Goal: Task Accomplishment & Management: Complete application form

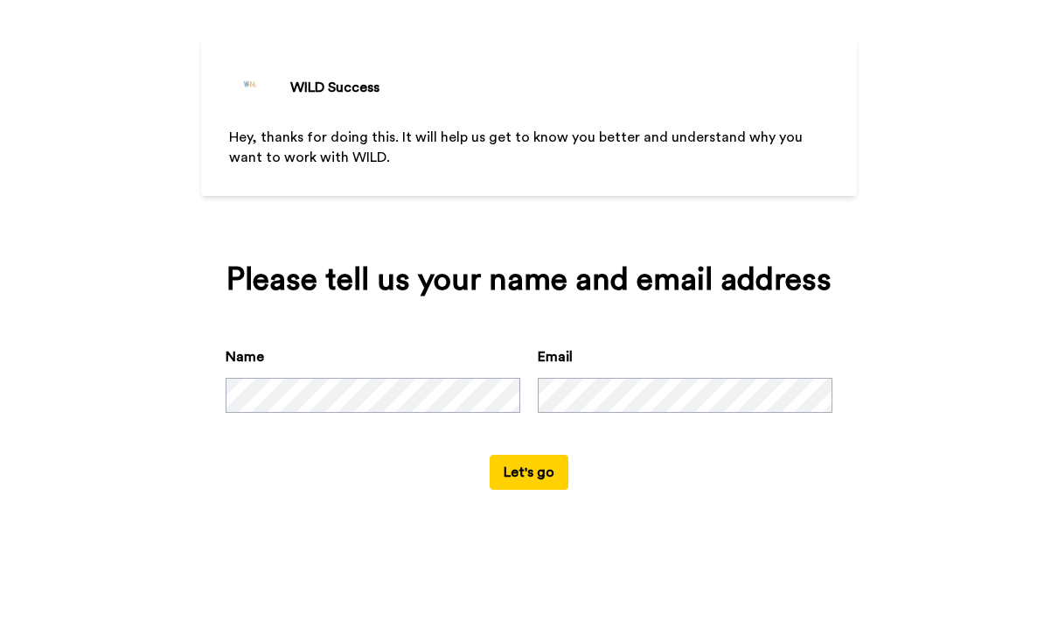
click at [537, 528] on button "Let's go" at bounding box center [529, 545] width 79 height 35
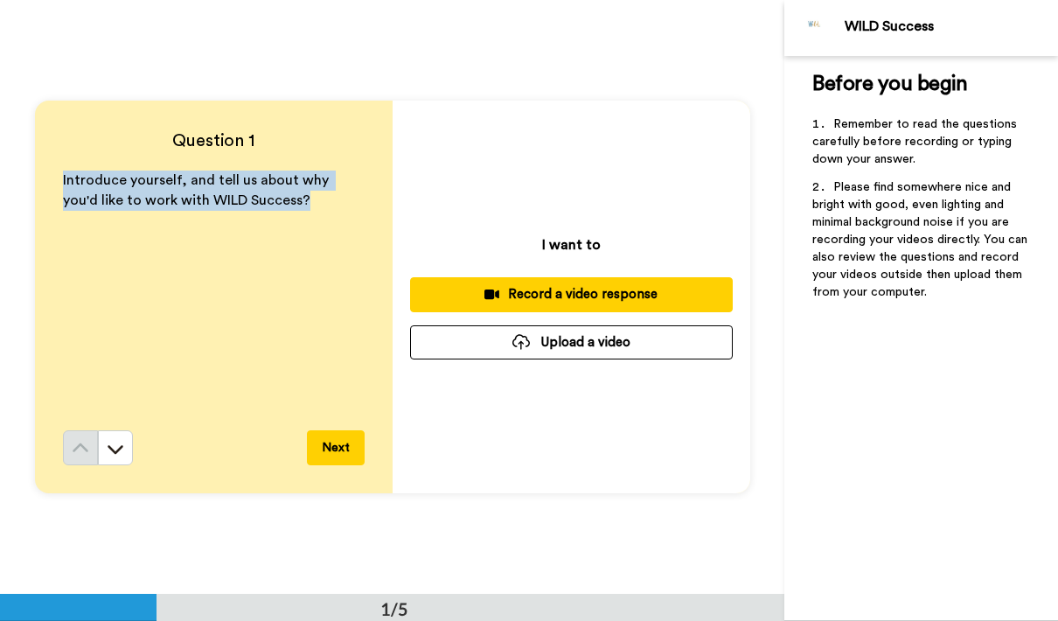
drag, startPoint x: 55, startPoint y: 177, endPoint x: 300, endPoint y: 233, distance: 251.2
click at [302, 233] on div "Question 1 Introduce yourself, and tell us about why you'd like to work with WI…" at bounding box center [214, 297] width 358 height 393
copy span "Introduce yourself, and tell us about why you'd like to work with WILD Success?"
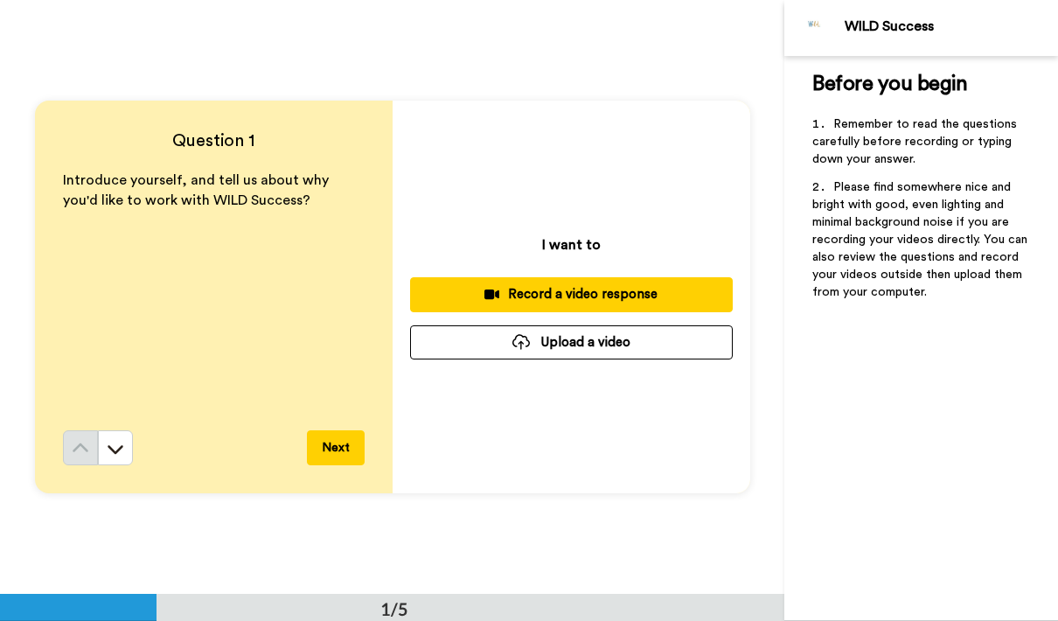
click at [567, 617] on div "1/5" at bounding box center [392, 607] width 784 height 27
click at [596, 292] on div "Record a video response" at bounding box center [571, 294] width 295 height 18
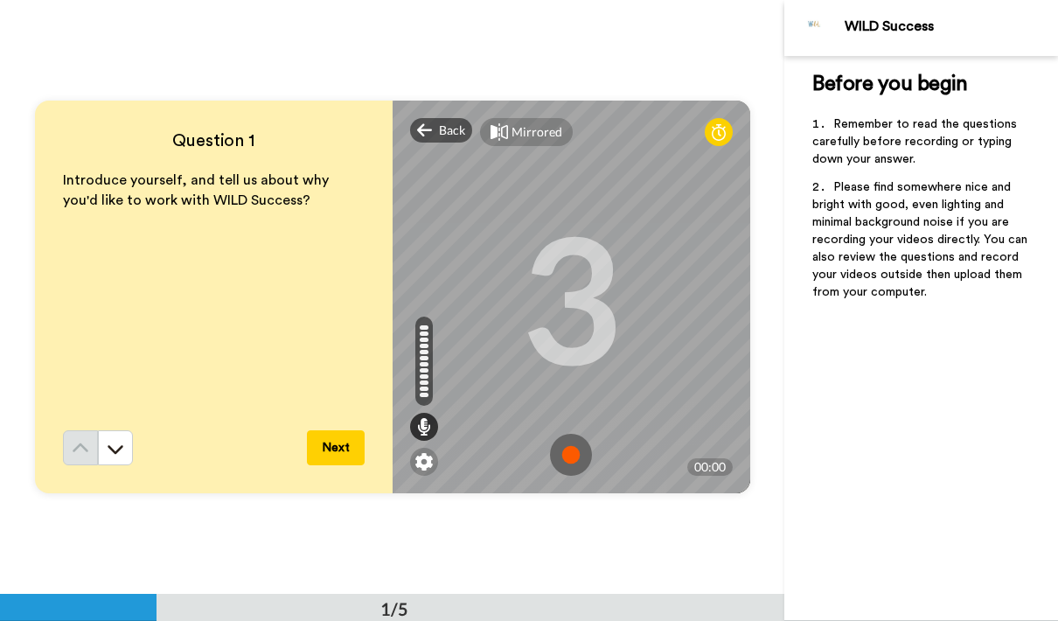
click at [583, 450] on img at bounding box center [571, 455] width 42 height 42
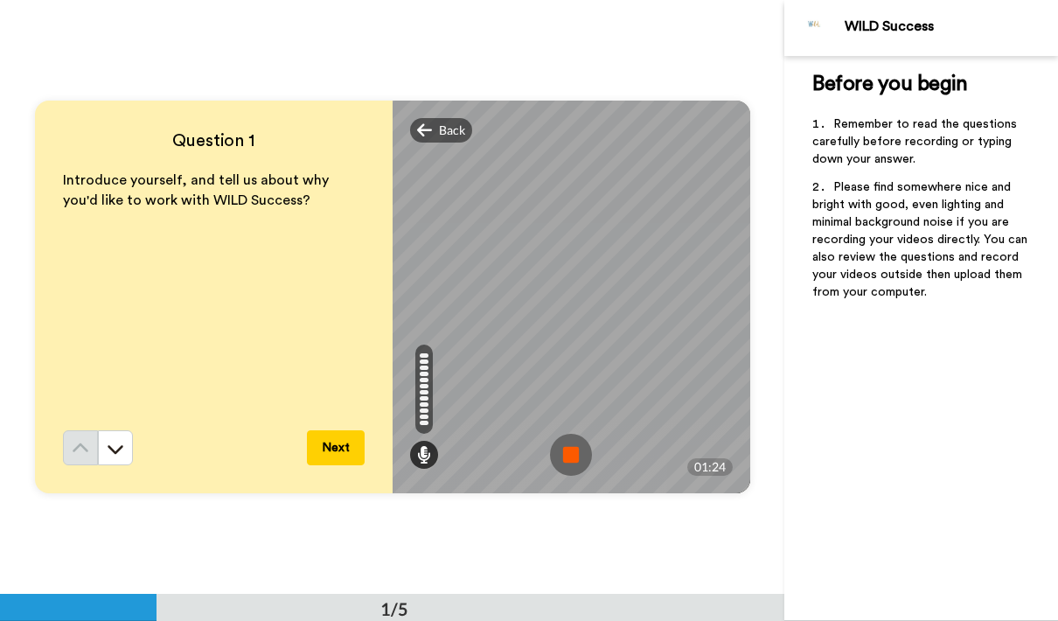
click at [570, 437] on img at bounding box center [571, 455] width 42 height 42
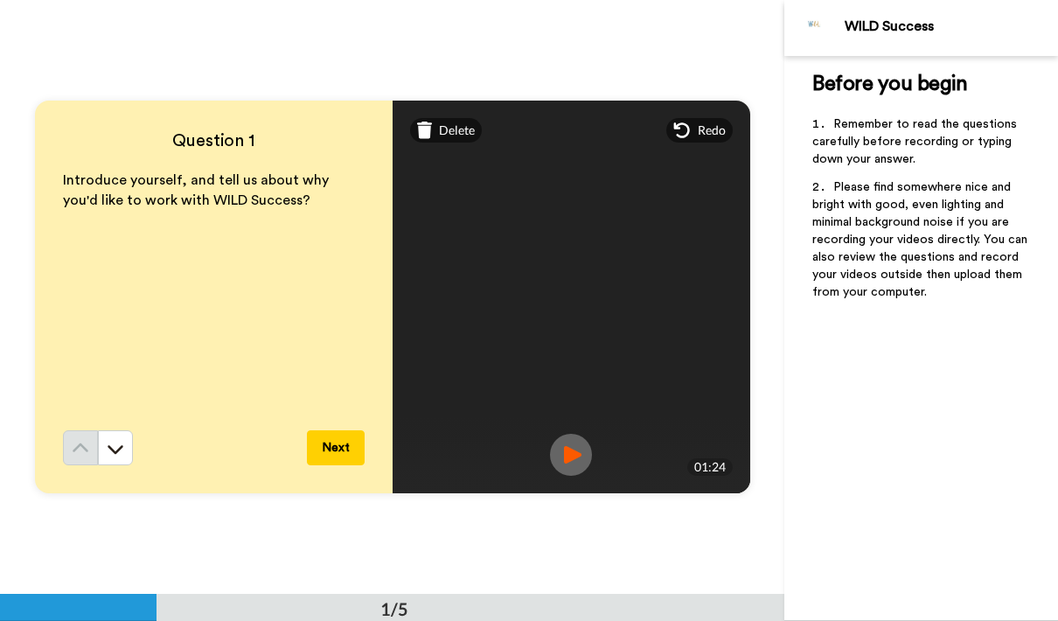
click at [564, 461] on img at bounding box center [571, 455] width 42 height 42
click at [568, 447] on img at bounding box center [571, 455] width 42 height 42
click at [583, 453] on img at bounding box center [571, 455] width 42 height 42
click at [327, 453] on button "Next" at bounding box center [336, 447] width 58 height 35
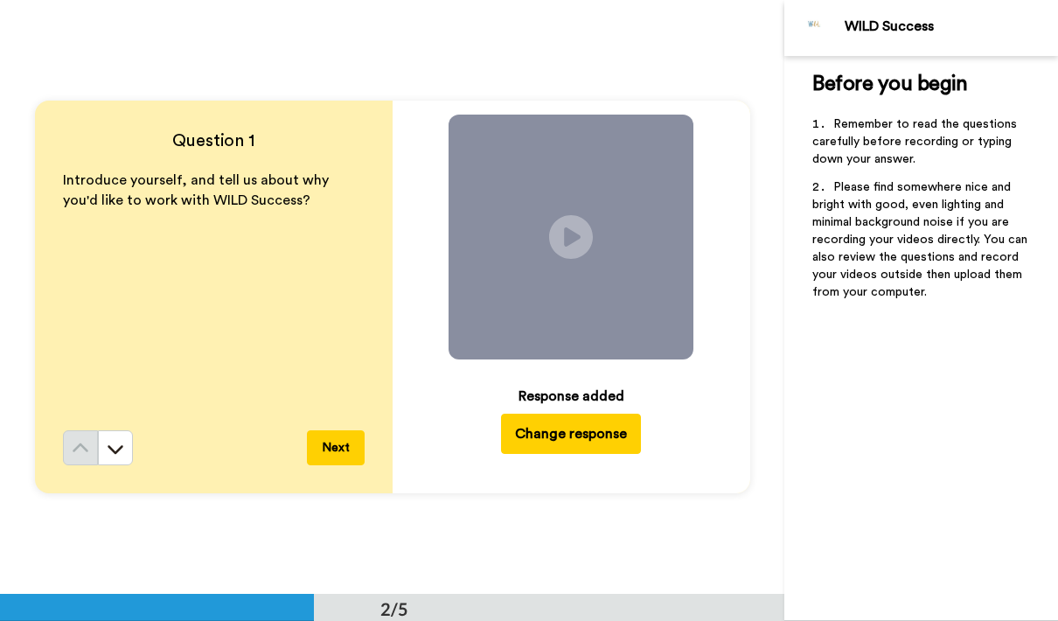
scroll to position [595, 0]
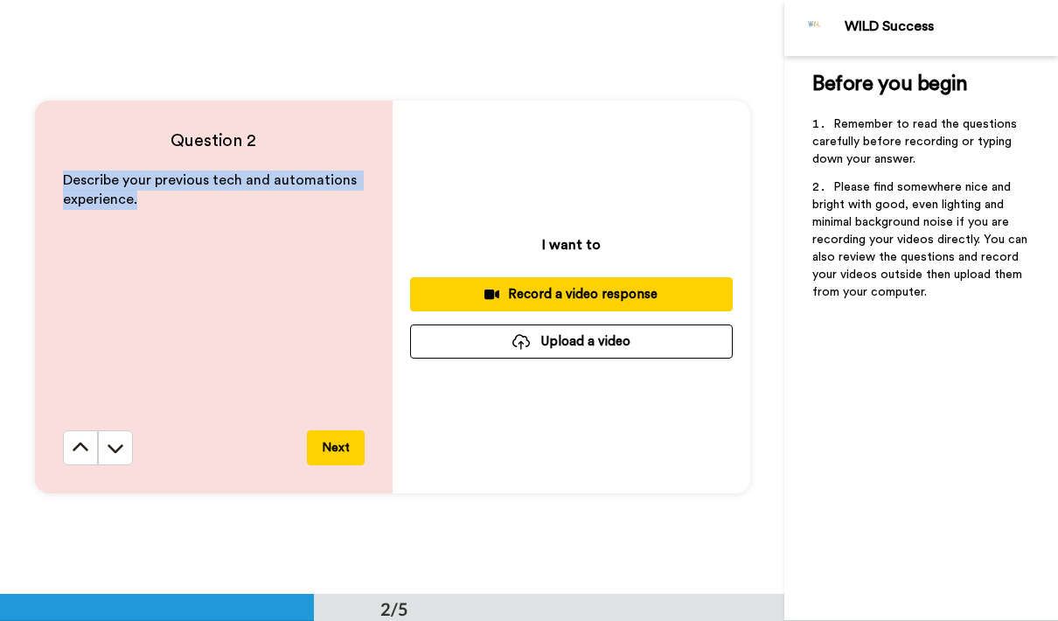
drag, startPoint x: 64, startPoint y: 178, endPoint x: 150, endPoint y: 210, distance: 91.3
click at [150, 210] on div "Describe your previous tech and automations experience." at bounding box center [214, 301] width 302 height 260
copy span "Describe your previous tech and automations experience."
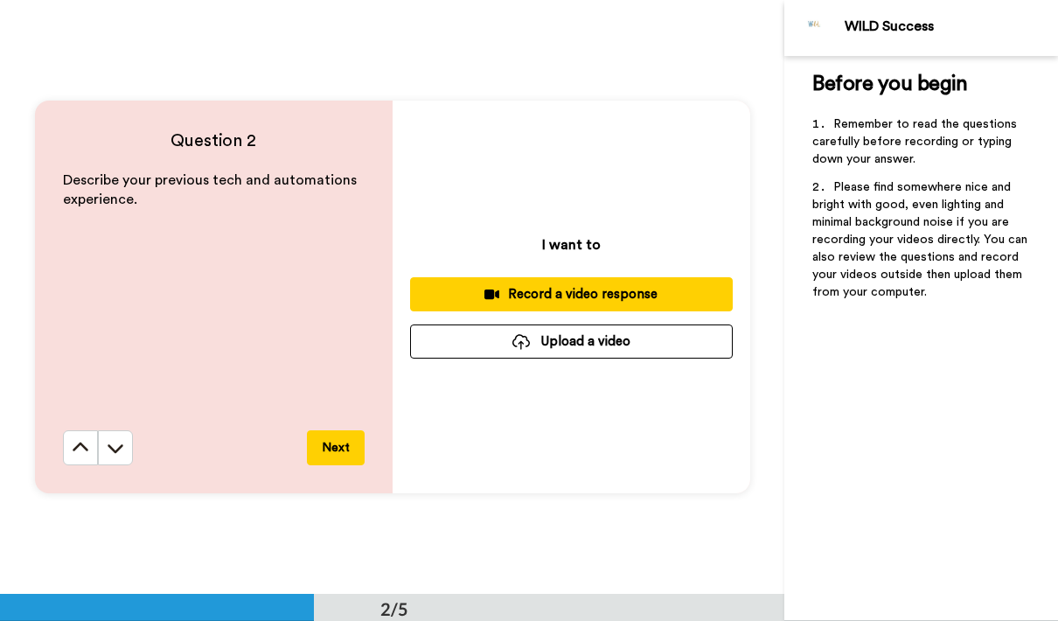
click at [542, 597] on div "2/5" at bounding box center [392, 607] width 784 height 27
click at [637, 287] on div "Record a video response" at bounding box center [571, 294] width 295 height 18
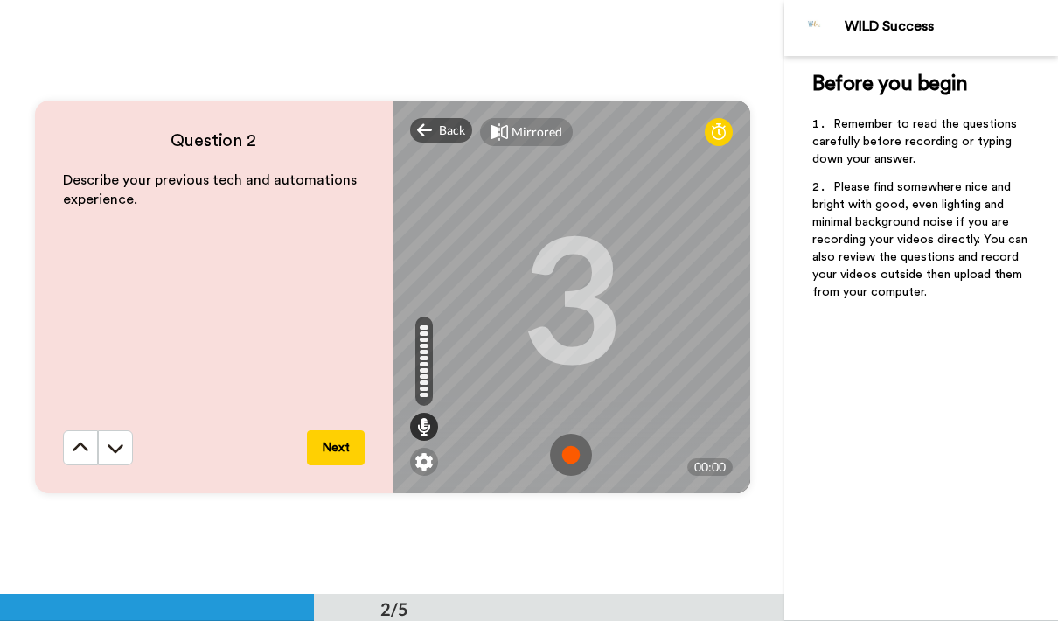
click at [579, 443] on img at bounding box center [571, 455] width 42 height 42
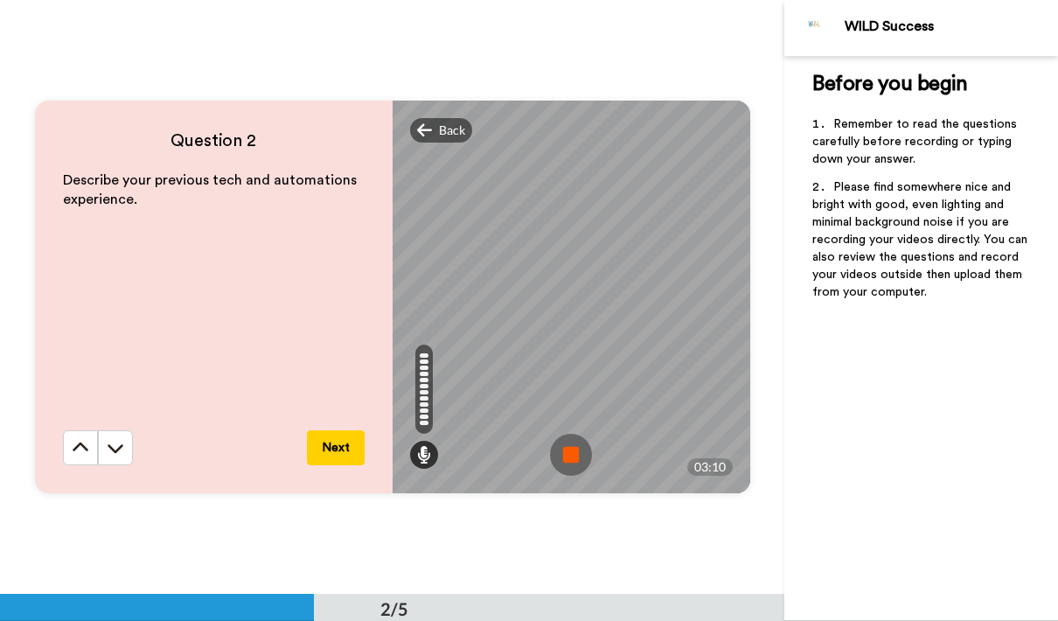
click at [577, 458] on img at bounding box center [571, 455] width 42 height 42
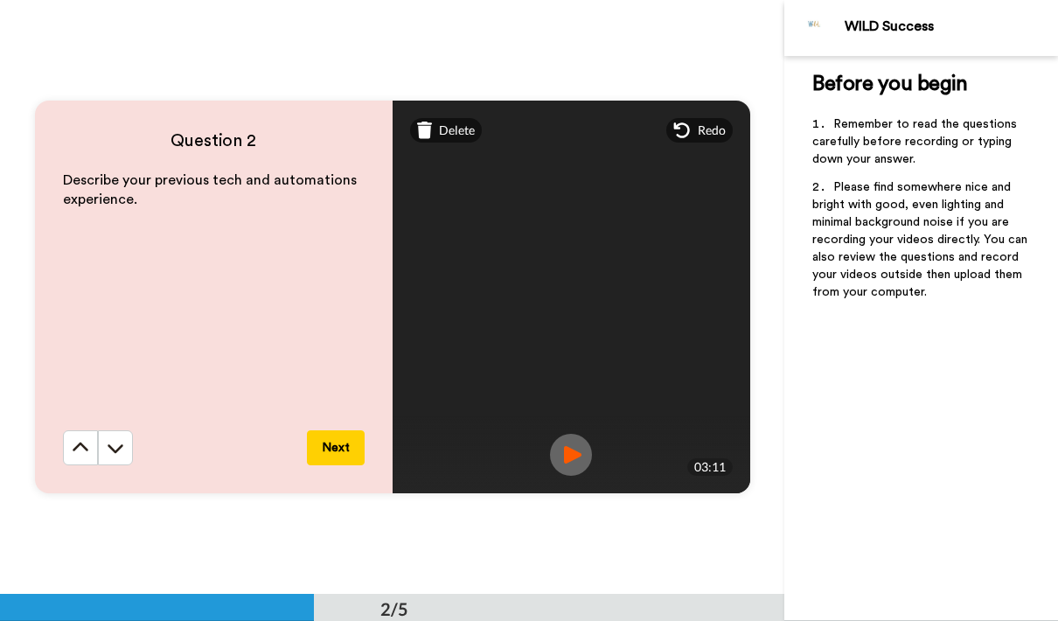
click at [577, 468] on img at bounding box center [571, 455] width 42 height 42
click at [339, 454] on button "Next" at bounding box center [336, 447] width 58 height 35
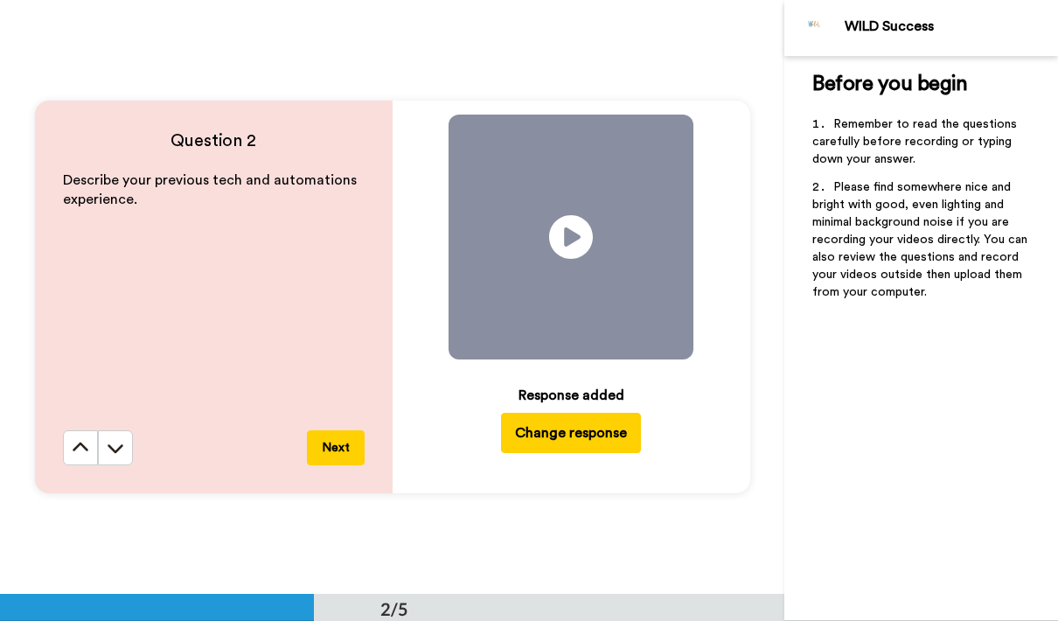
scroll to position [1188, 0]
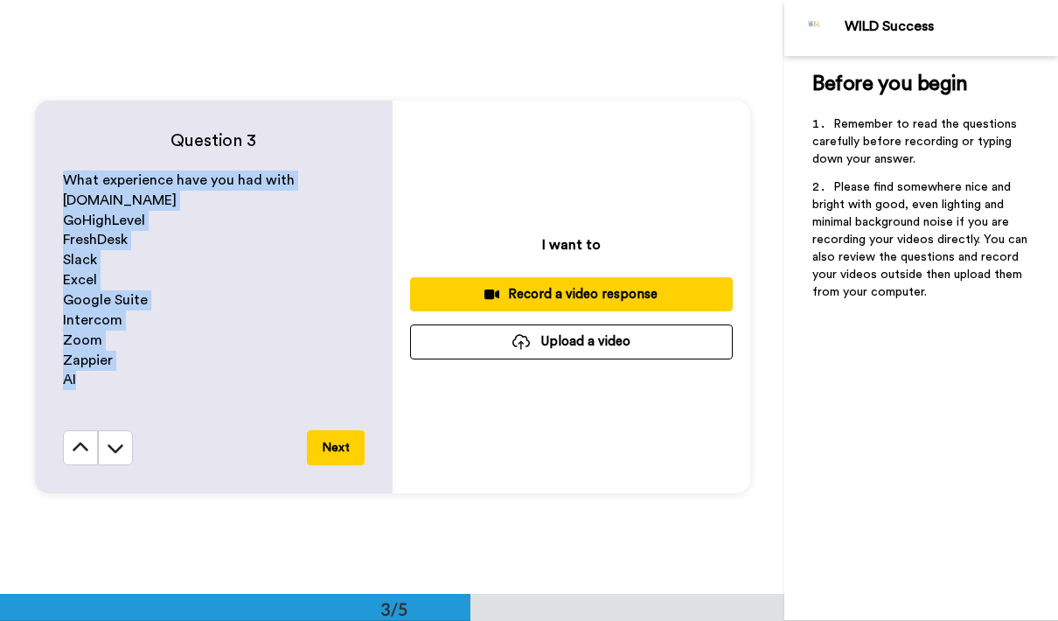
drag, startPoint x: 54, startPoint y: 177, endPoint x: 157, endPoint y: 380, distance: 227.2
click at [157, 380] on div "Question 3 What experience have you had with [DOMAIN_NAME] GoHighLevel FreshDes…" at bounding box center [214, 297] width 358 height 393
copy div "What experience have you had with [DOMAIN_NAME] GoHighLevel FreshDesk Slack Exc…"
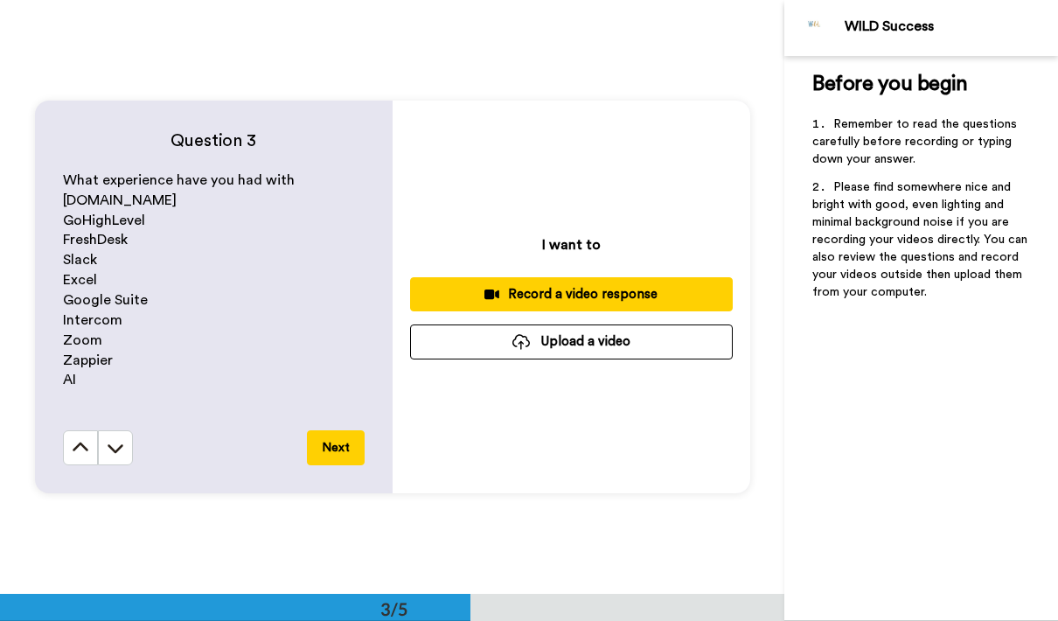
click at [543, 607] on div "3/5" at bounding box center [392, 607] width 784 height 27
click at [672, 294] on div "Record a video response" at bounding box center [571, 294] width 295 height 18
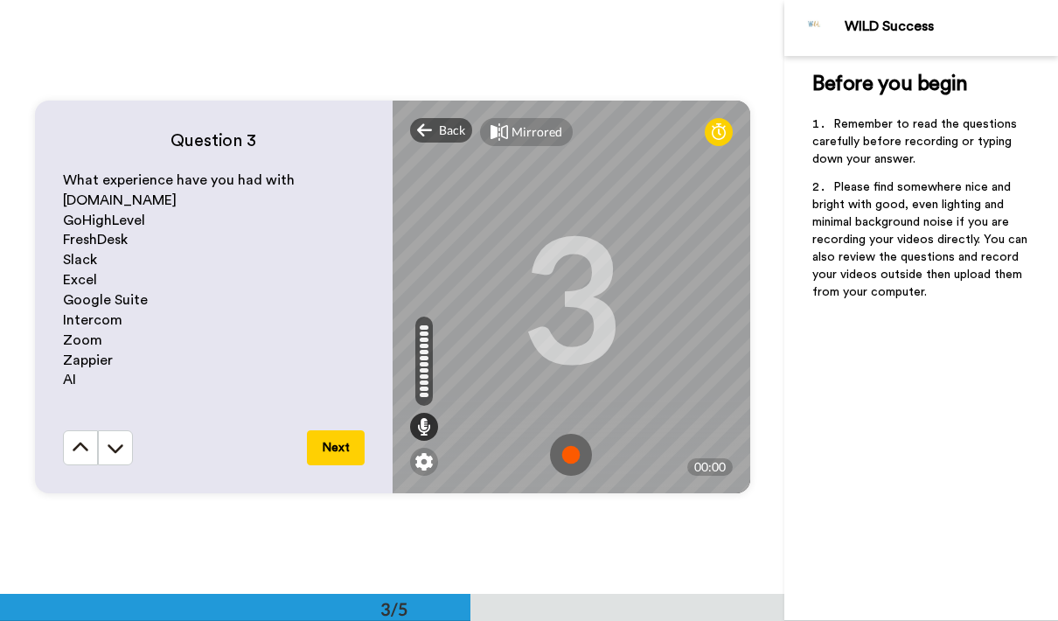
click at [569, 450] on img at bounding box center [571, 455] width 42 height 42
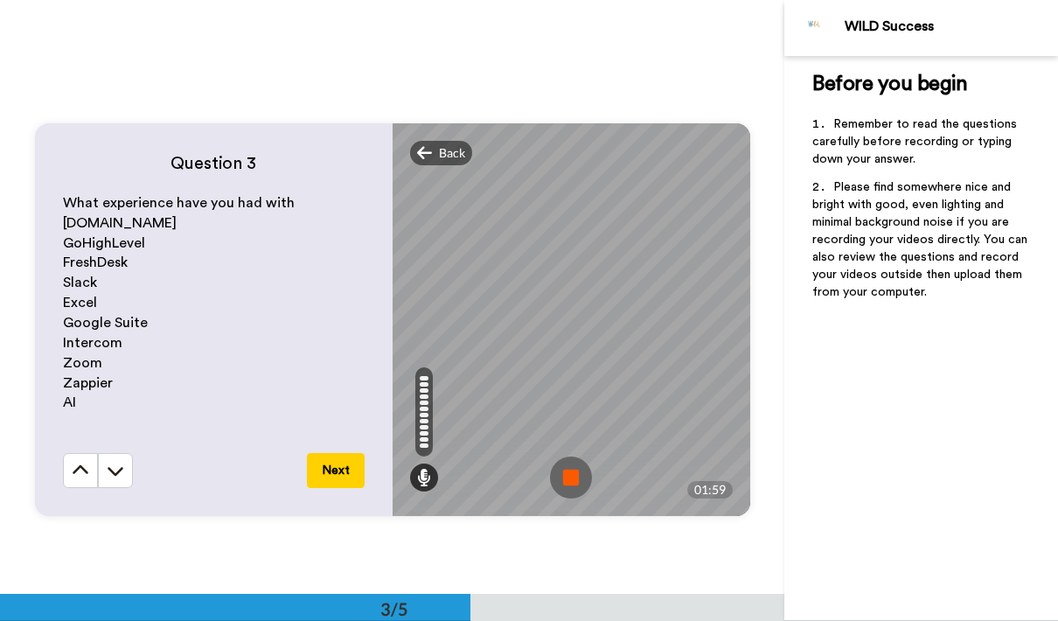
scroll to position [1173, 0]
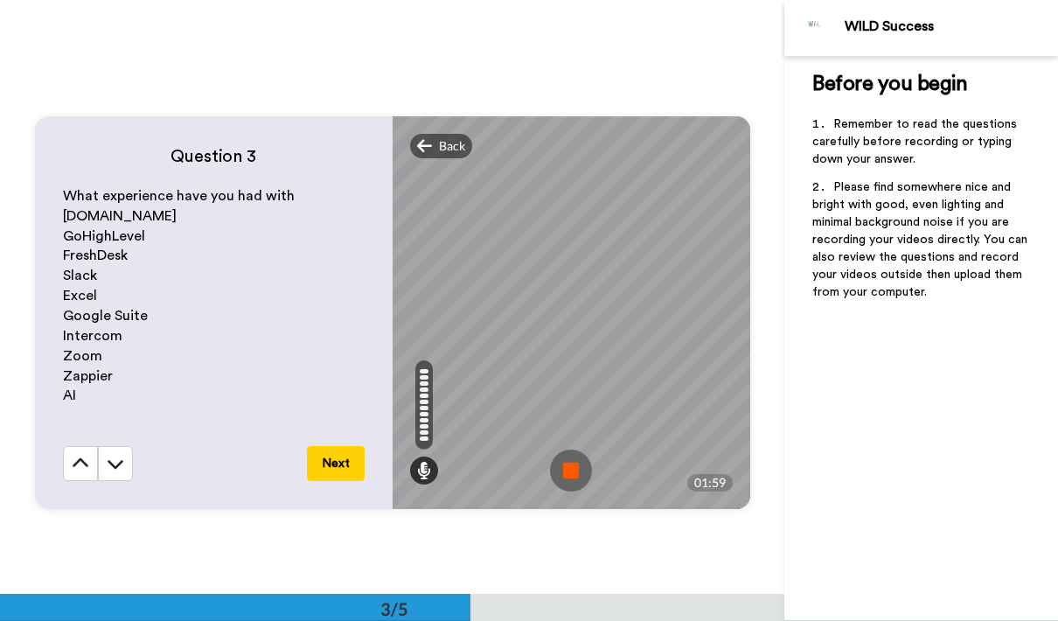
click at [339, 467] on button "Next" at bounding box center [336, 463] width 58 height 35
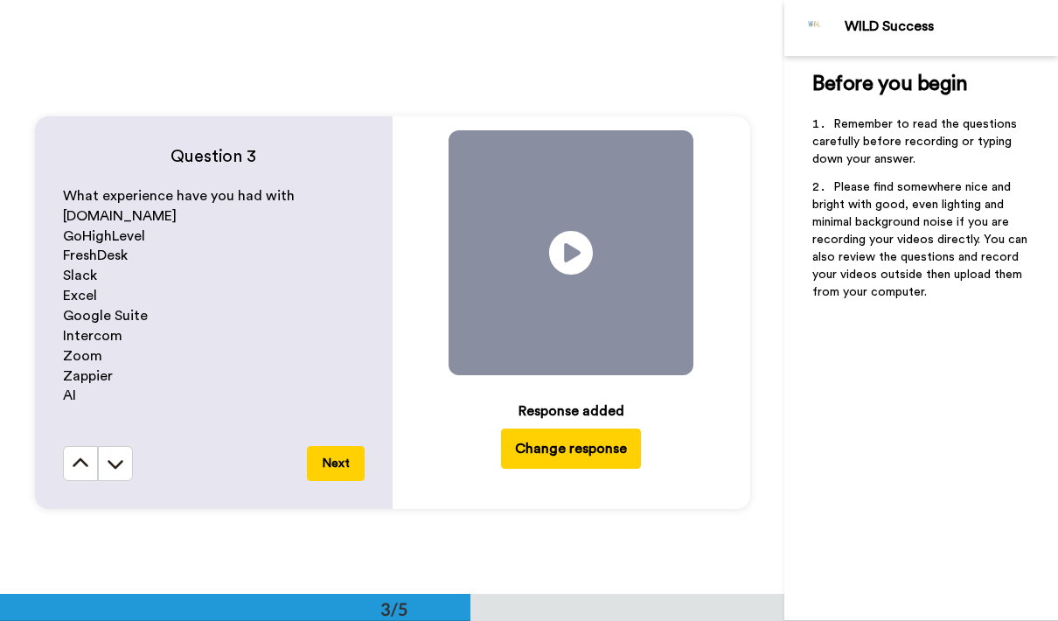
scroll to position [1783, 0]
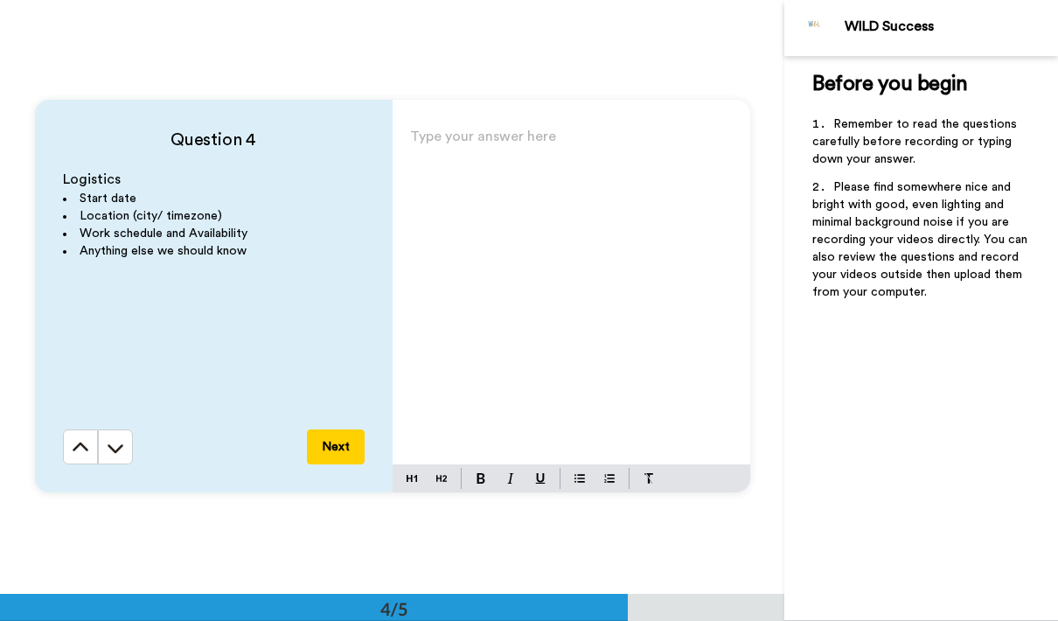
click at [486, 189] on div "Type your answer here" at bounding box center [572, 294] width 358 height 340
drag, startPoint x: 61, startPoint y: 183, endPoint x: 265, endPoint y: 252, distance: 215.2
click at [264, 252] on div "Question 4 Logistics Start date Location (city/ timezone) Work schedule and Ava…" at bounding box center [214, 296] width 358 height 393
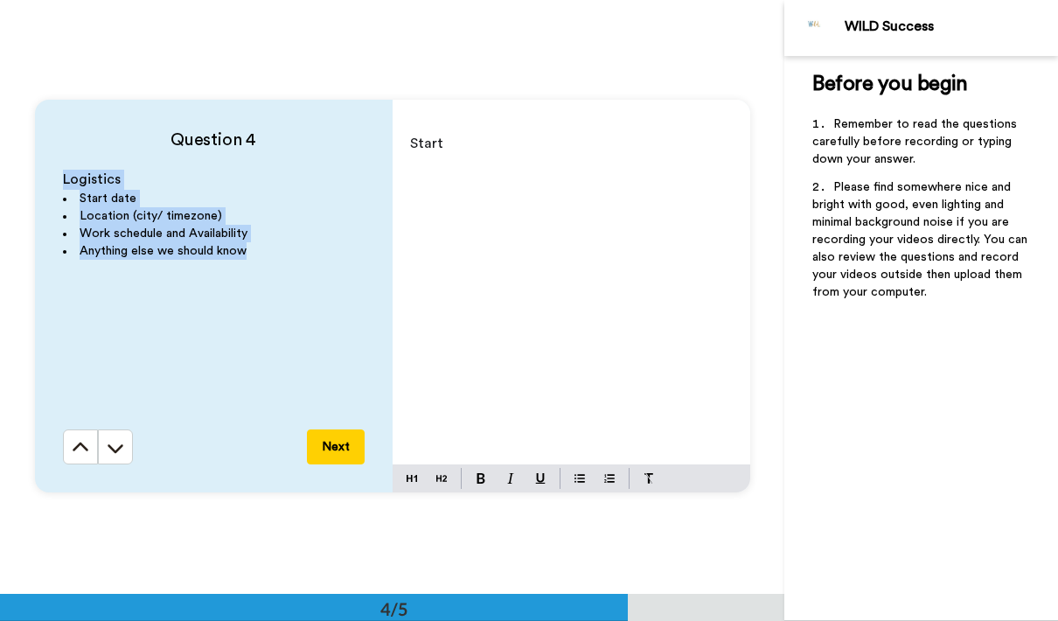
drag, startPoint x: 265, startPoint y: 252, endPoint x: 52, endPoint y: 182, distance: 224.6
click at [52, 182] on div "Question 4 Logistics Start date Location (city/ timezone) Work schedule and Ava…" at bounding box center [214, 296] width 358 height 393
copy div "Logistics Start date Location (city/ timezone) Work schedule and Availability A…"
click at [518, 155] on p "Start" at bounding box center [571, 143] width 323 height 24
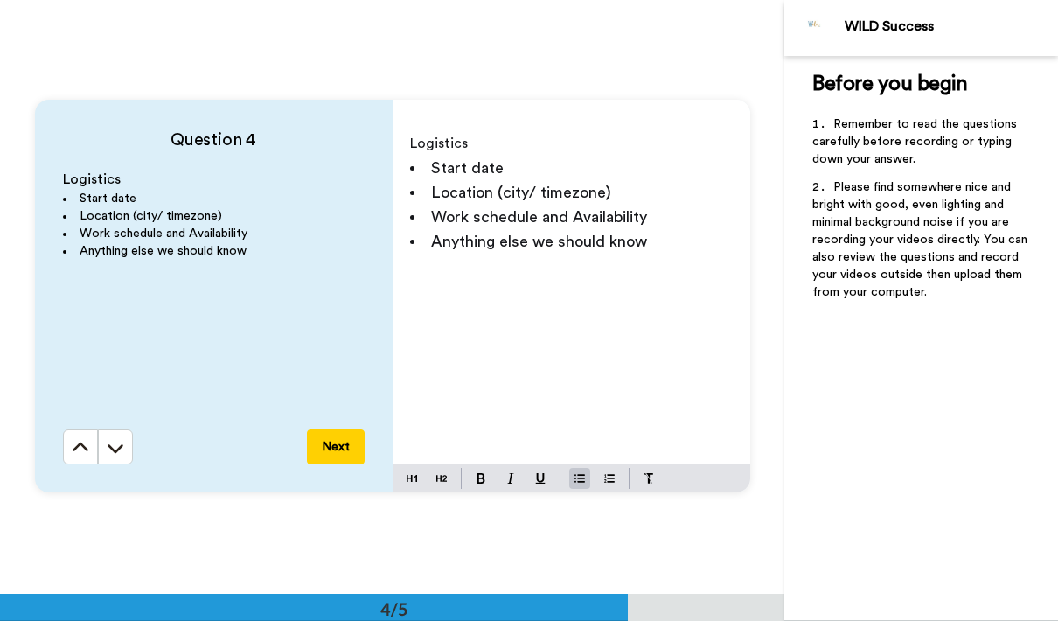
click at [520, 166] on li "Start date" at bounding box center [571, 168] width 323 height 24
click at [519, 164] on li "Start date:" at bounding box center [571, 168] width 323 height 24
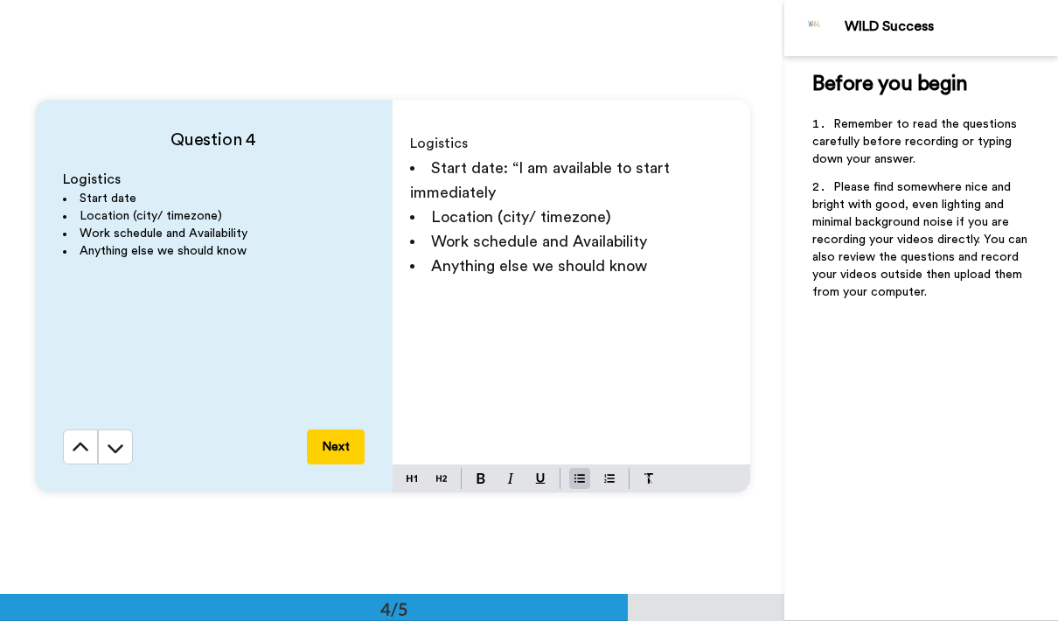
click at [516, 168] on span "Start date: “I am available to start immediately" at bounding box center [542, 180] width 264 height 40
click at [502, 164] on span "Start date: “I am available to start immediately" at bounding box center [542, 180] width 264 height 40
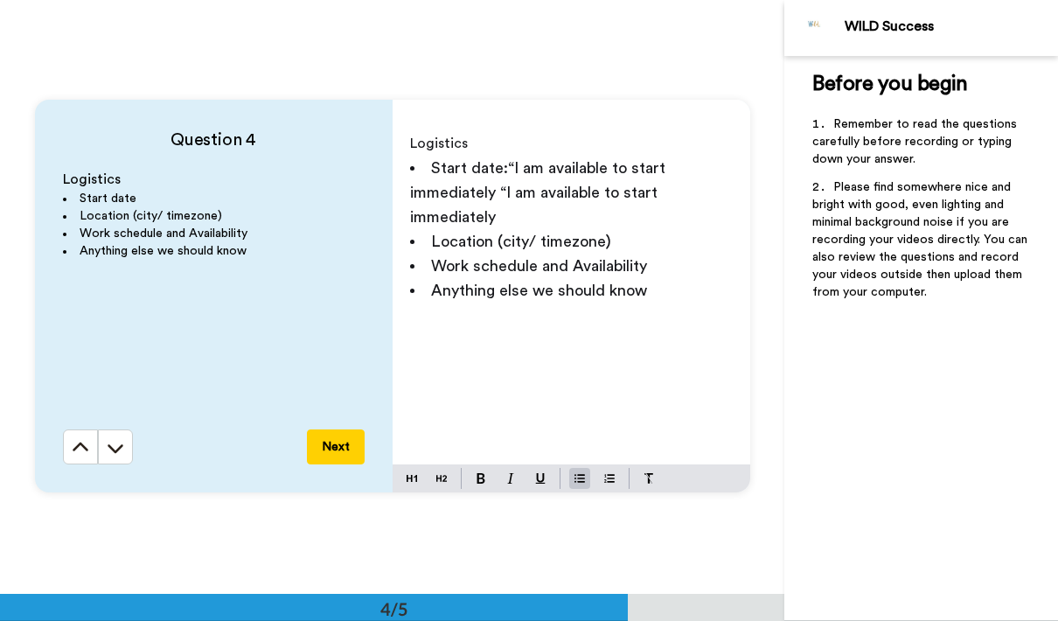
click at [509, 165] on span "Start date:“I am available to start immediately “I am available to start immedi…" at bounding box center [540, 192] width 260 height 65
drag, startPoint x: 665, startPoint y: 188, endPoint x: 405, endPoint y: 201, distance: 260.1
click at [405, 201] on div "Logistics Start date:“I am available to start immediately “I am available to st…" at bounding box center [572, 294] width 358 height 340
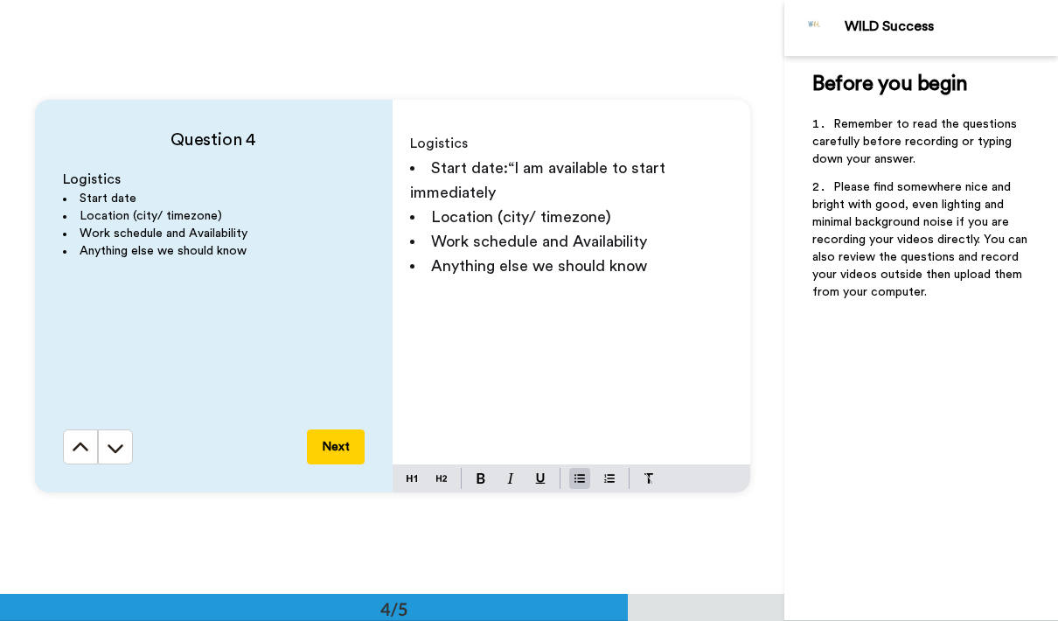
click at [507, 172] on span "Start date:“I am available to start immediately" at bounding box center [540, 180] width 260 height 40
click at [552, 206] on li "Location (city/ timezone)" at bounding box center [571, 217] width 323 height 24
click at [631, 214] on li "Location (city/ timezone)" at bounding box center [571, 217] width 323 height 24
drag, startPoint x: 612, startPoint y: 244, endPoint x: 406, endPoint y: 217, distance: 208.2
click at [401, 229] on div "Logistics Start date:I am available to start immediately Location (city/ timezo…" at bounding box center [572, 294] width 358 height 340
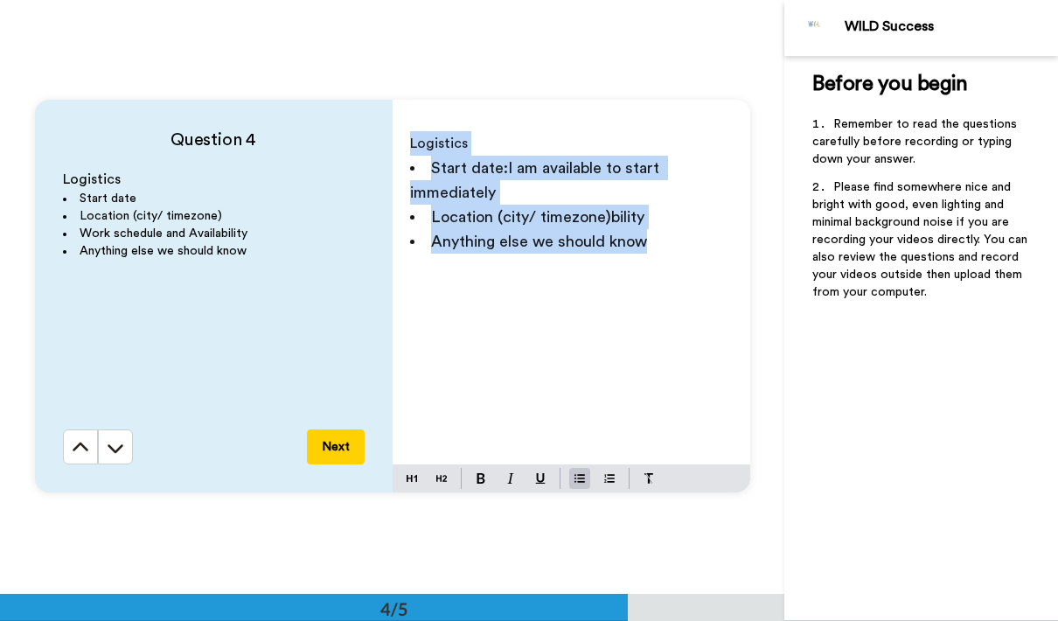
drag, startPoint x: 661, startPoint y: 303, endPoint x: 407, endPoint y: 139, distance: 302.5
click at [407, 139] on div "Logistics Start date:I am available to start immediately Location (city/ timezo…" at bounding box center [572, 294] width 358 height 340
click at [604, 253] on li "Anything else we should know" at bounding box center [571, 241] width 323 height 24
drag, startPoint x: 675, startPoint y: 299, endPoint x: 396, endPoint y: 136, distance: 323.4
click at [396, 136] on div "Logistics Start date:I am available to start immediately Location (city/ timezo…" at bounding box center [572, 294] width 358 height 340
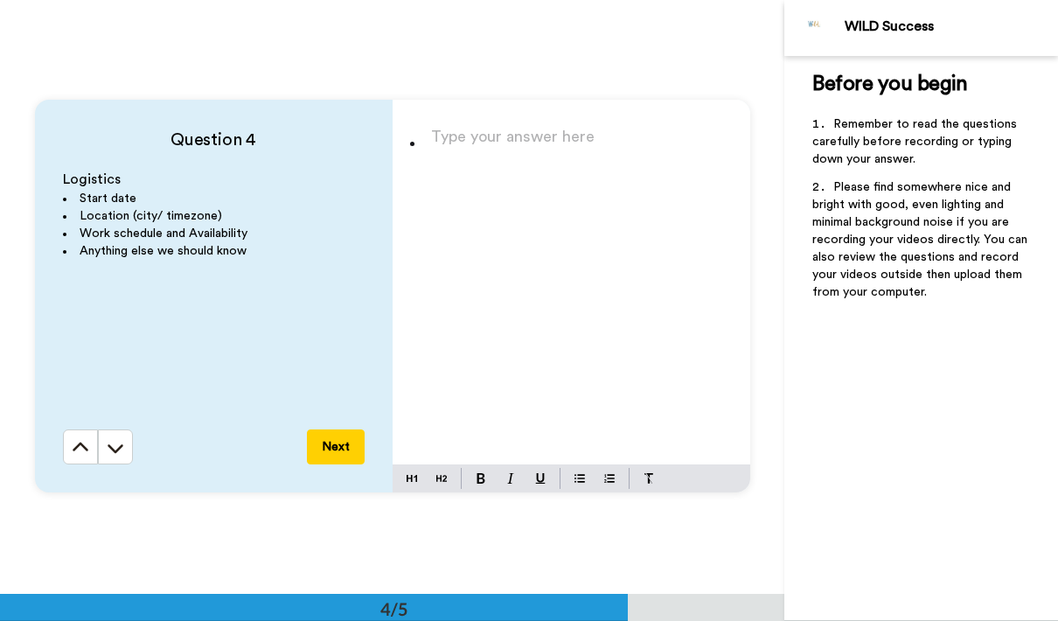
click at [480, 161] on div "Type your answer here" at bounding box center [572, 294] width 358 height 340
click at [410, 143] on li "Type your answer here" at bounding box center [571, 143] width 323 height 24
click at [410, 150] on li "Type your answer here" at bounding box center [571, 143] width 323 height 24
drag, startPoint x: 261, startPoint y: 260, endPoint x: 50, endPoint y: 176, distance: 226.9
click at [50, 176] on div "Question 4 Logistics Start date Location (city/ timezone) Work schedule and Ava…" at bounding box center [214, 296] width 358 height 393
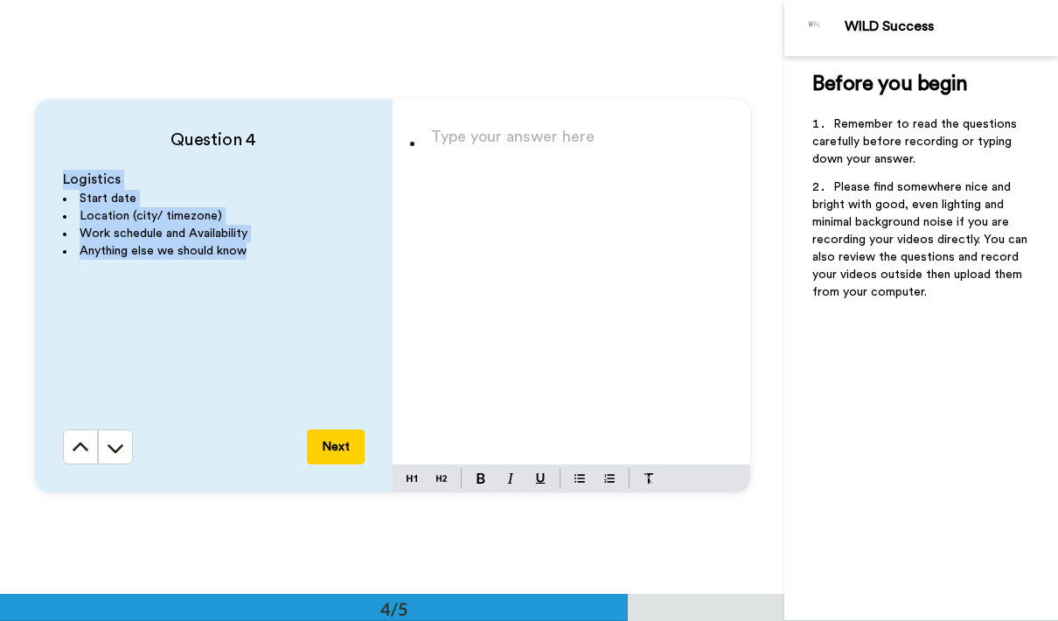
drag, startPoint x: 59, startPoint y: 184, endPoint x: 254, endPoint y: 262, distance: 210.3
click at [254, 262] on div "Question 4 Logistics Start date Location (city/ timezone) Work schedule and Ava…" at bounding box center [214, 296] width 358 height 393
copy div "Logistics Start date Location (city/ timezone) Work schedule and Availability A…"
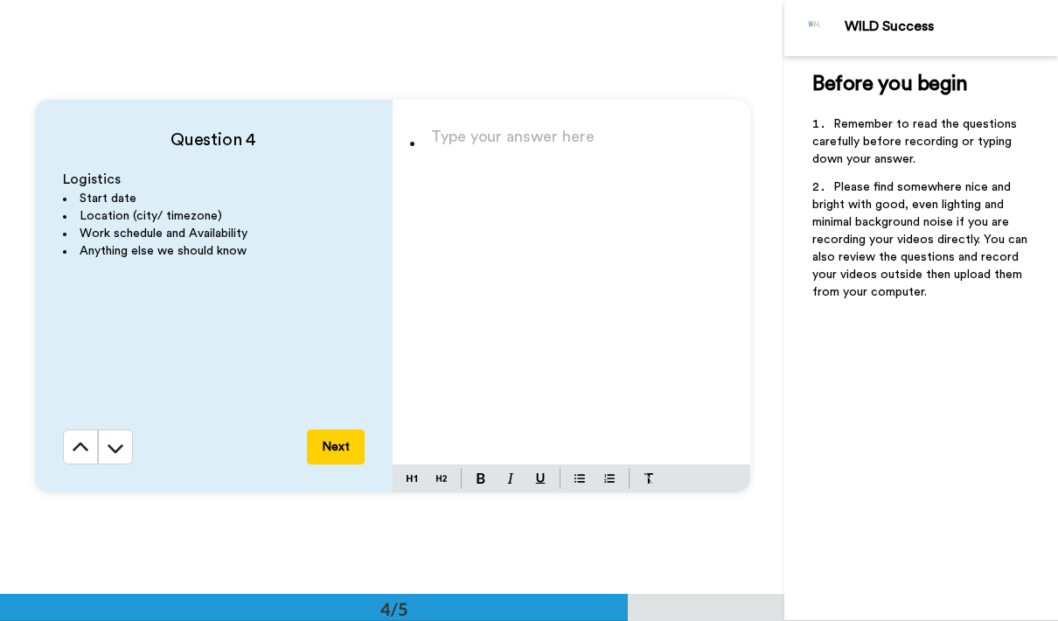
click at [422, 144] on li "Type your answer here" at bounding box center [571, 143] width 323 height 24
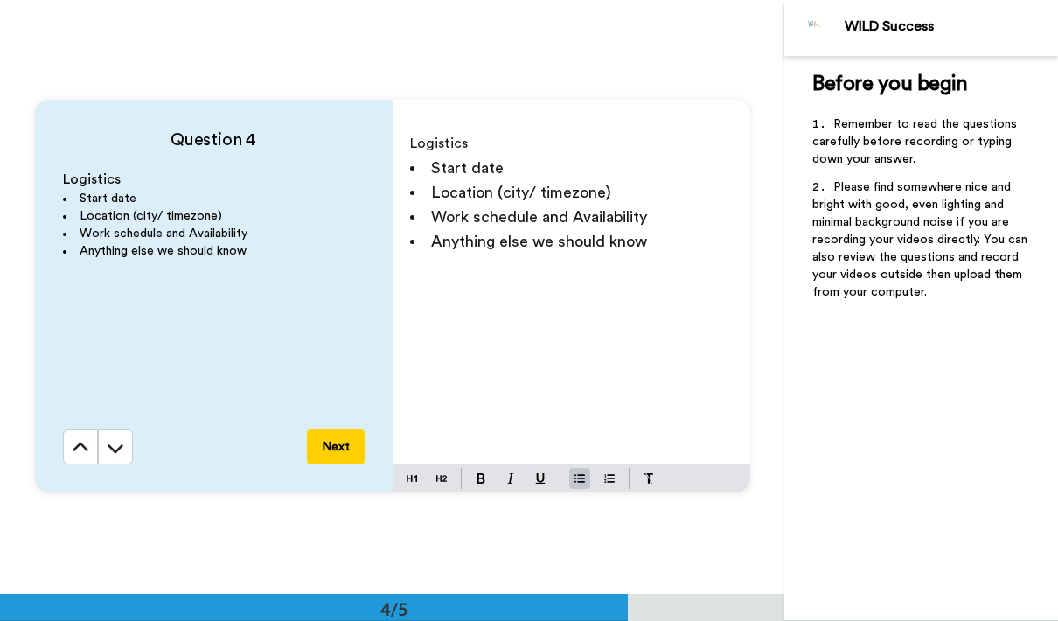
click at [491, 153] on p "Logistics" at bounding box center [571, 143] width 323 height 24
click at [503, 178] on li "Start date" at bounding box center [571, 168] width 323 height 24
click at [618, 205] on li "Work schedule and Availability" at bounding box center [571, 217] width 323 height 24
click at [610, 191] on li "Location (city/ timezone)" at bounding box center [571, 192] width 323 height 24
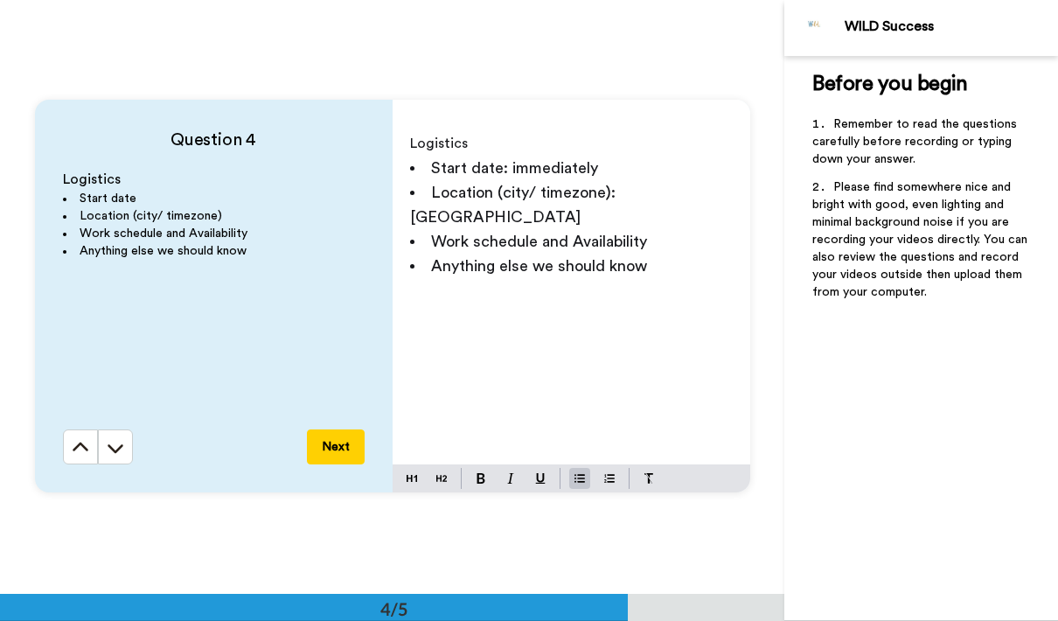
click at [666, 229] on li "Work schedule and Availability" at bounding box center [571, 241] width 323 height 24
click at [650, 233] on span "Work schedule and Availability:" at bounding box center [541, 241] width 220 height 16
click at [661, 254] on li "Anything else we should know" at bounding box center [571, 266] width 323 height 24
click at [673, 229] on li "Work schedule and Availability:" at bounding box center [571, 241] width 323 height 24
click at [678, 254] on li "Anything else we should know" at bounding box center [571, 266] width 323 height 24
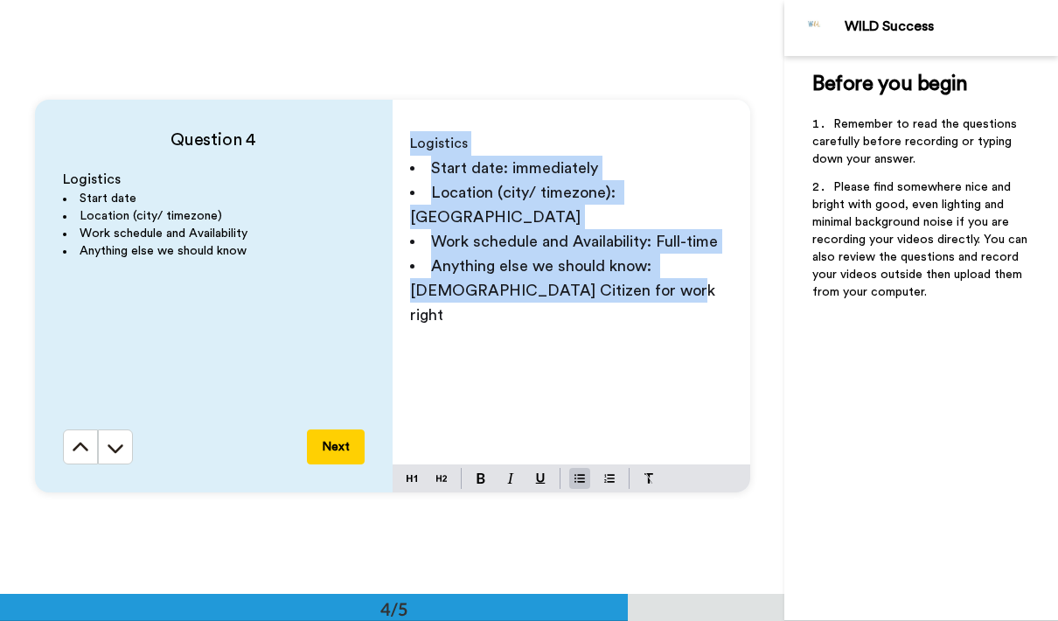
drag, startPoint x: 572, startPoint y: 282, endPoint x: 396, endPoint y: 134, distance: 229.7
click at [396, 134] on div "Logistics Start date: immediately Location (city/ timezone): [GEOGRAPHIC_DATA] …" at bounding box center [572, 294] width 358 height 340
copy div "Logistics Start date: immediately Location (city/ timezone): [GEOGRAPHIC_DATA] …"
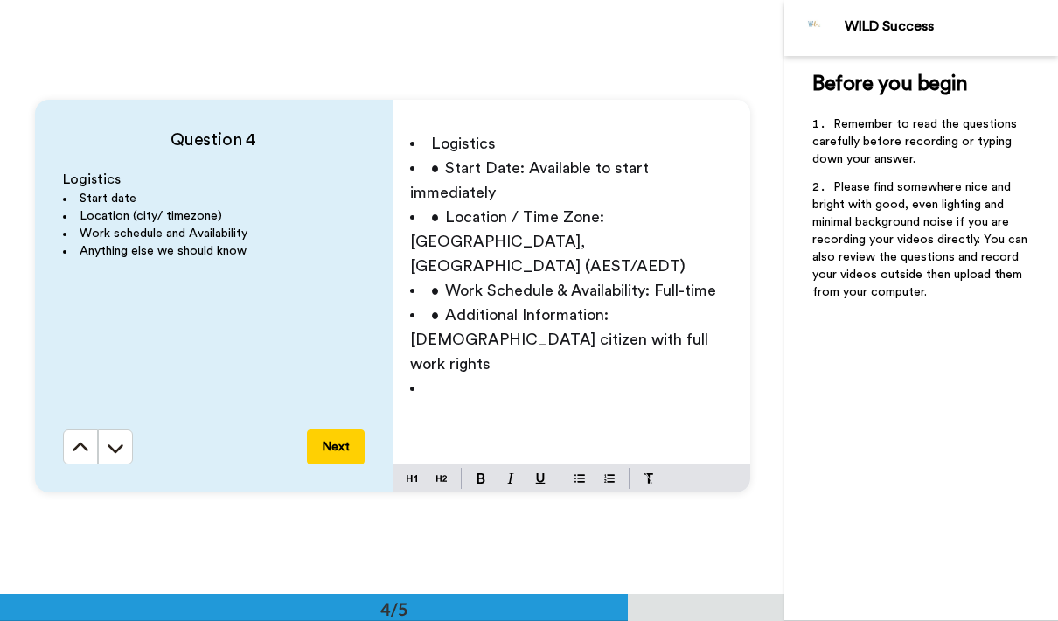
click at [431, 142] on span "Logistics" at bounding box center [463, 144] width 65 height 16
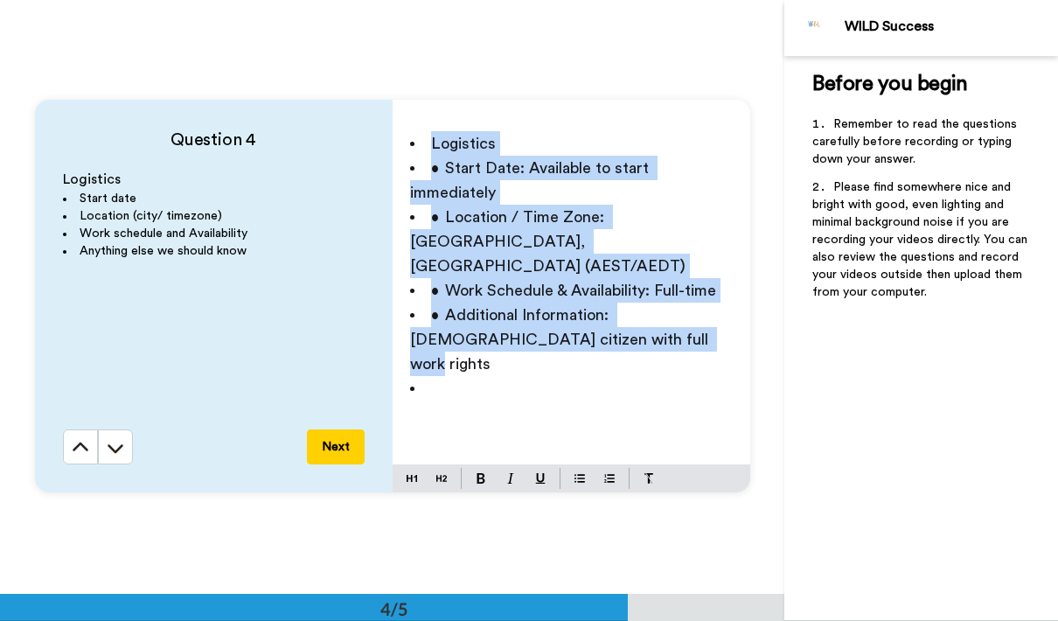
drag, startPoint x: 608, startPoint y: 351, endPoint x: 381, endPoint y: 152, distance: 301.2
click at [381, 152] on div "Question 4 Logistics Start date Location (city/ timezone) Work schedule and Ava…" at bounding box center [392, 296] width 715 height 393
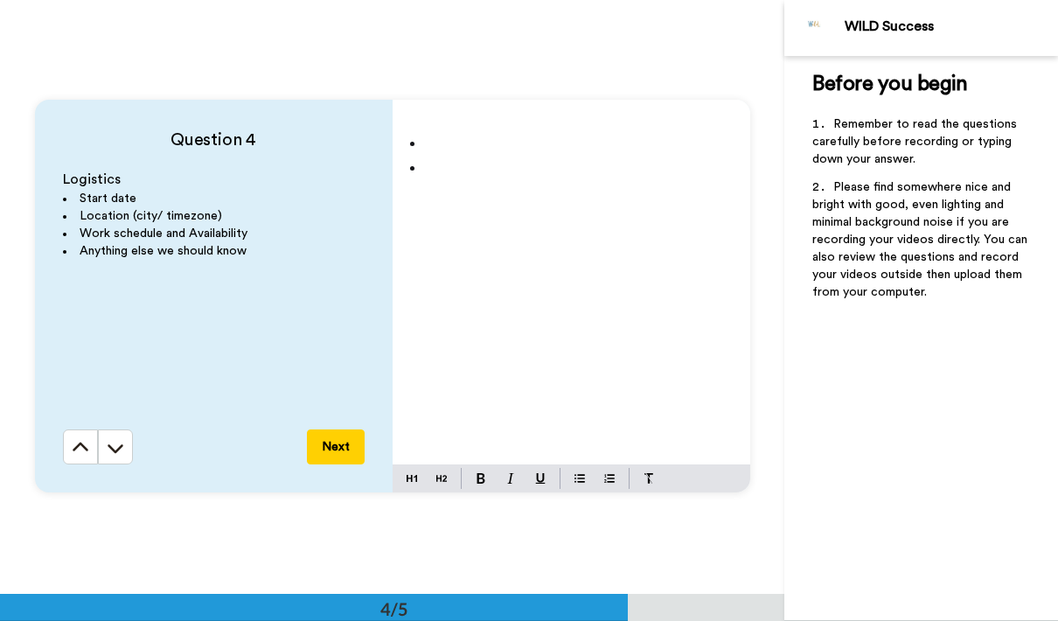
click at [434, 177] on li at bounding box center [571, 168] width 323 height 24
click at [410, 145] on li "Type your answer here" at bounding box center [571, 143] width 323 height 24
drag, startPoint x: 251, startPoint y: 257, endPoint x: 85, endPoint y: 158, distance: 193.3
click at [85, 158] on div "Question 4 Logistics Start date Location (city/ timezone) Work schedule and Ava…" at bounding box center [214, 296] width 358 height 393
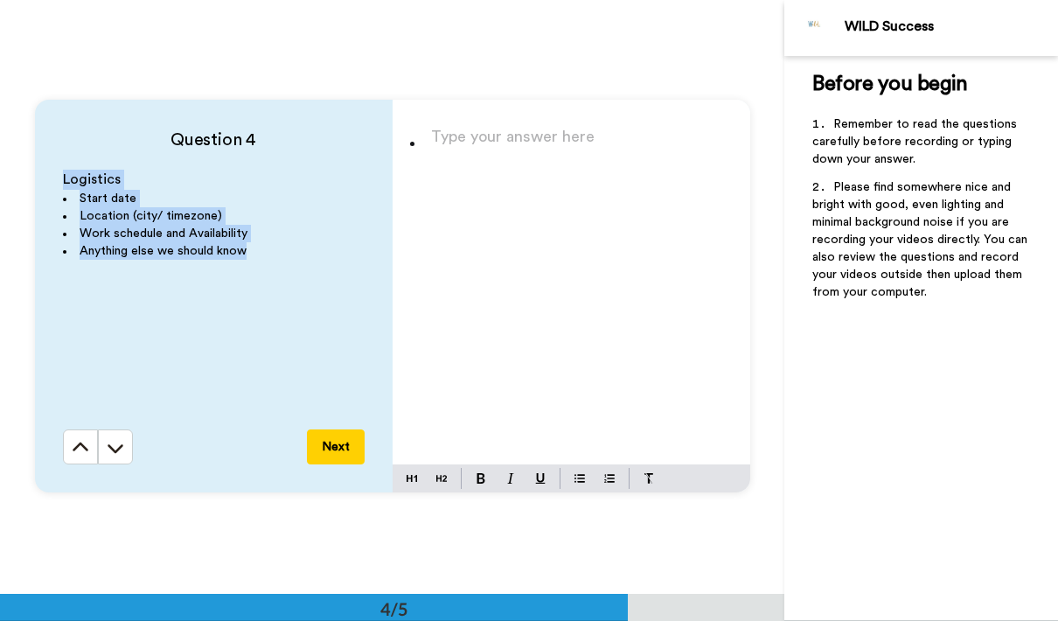
drag, startPoint x: 61, startPoint y: 180, endPoint x: 262, endPoint y: 261, distance: 217.0
click at [262, 261] on div "Question 4 Logistics Start date Location (city/ timezone) Work schedule and Ava…" at bounding box center [214, 296] width 358 height 393
copy div "Logistics Start date Location (city/ timezone) Work schedule and Availability A…"
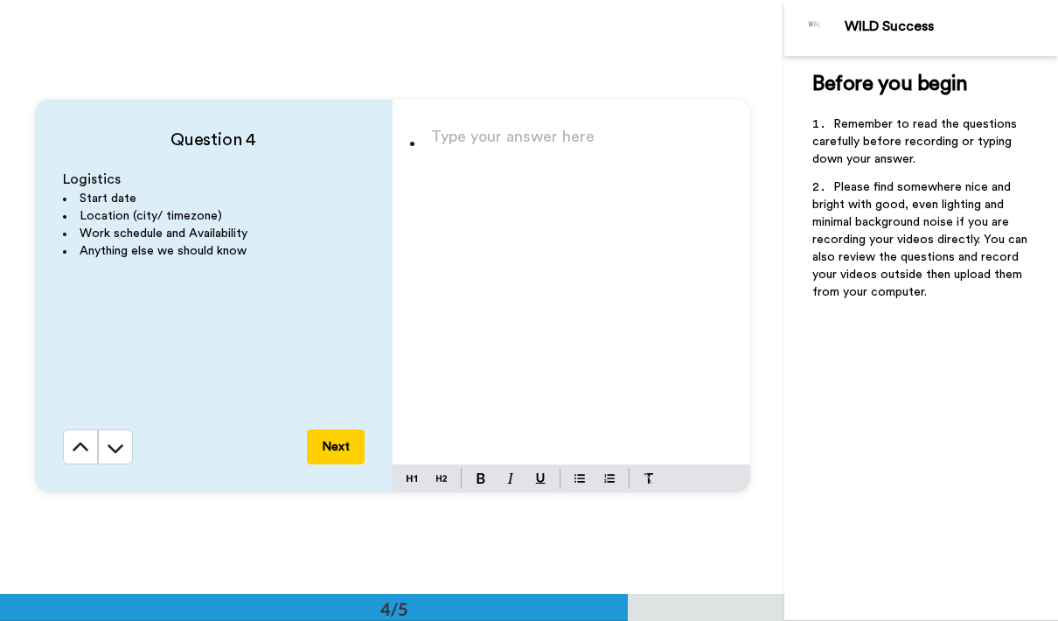
click at [430, 126] on div "Type your answer here" at bounding box center [572, 294] width 358 height 340
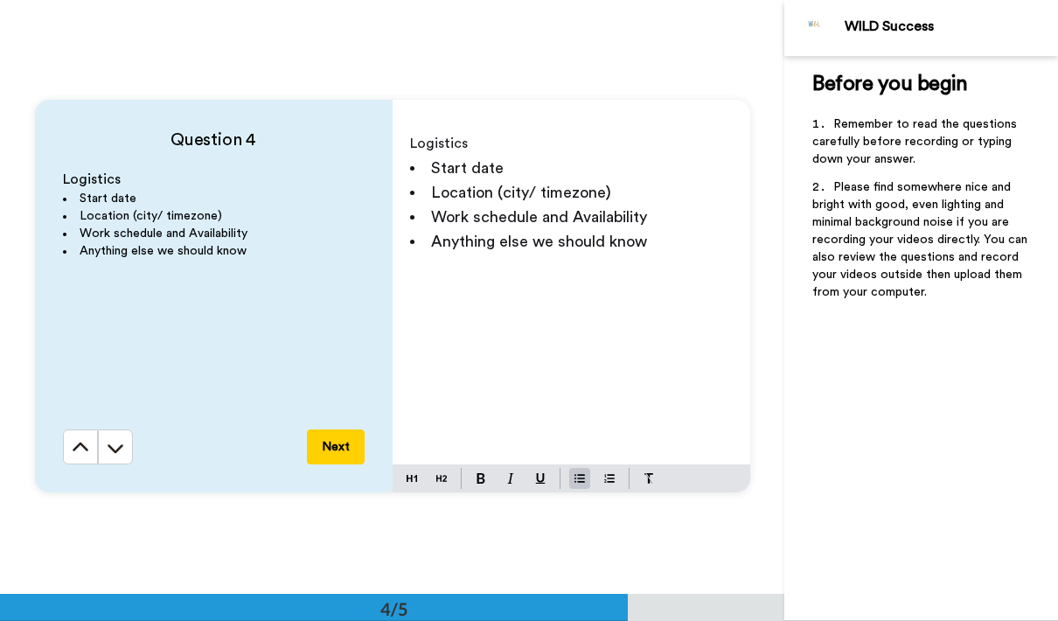
click at [513, 175] on li "Start date" at bounding box center [571, 168] width 323 height 24
click at [612, 192] on li "Location (city/ timezone)" at bounding box center [571, 192] width 323 height 24
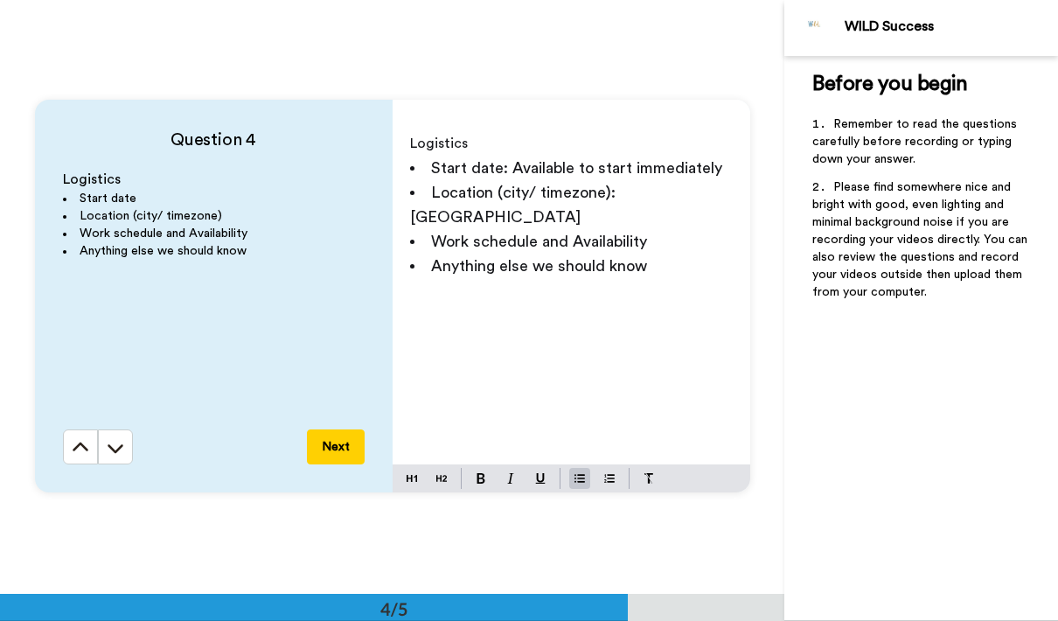
drag, startPoint x: 612, startPoint y: 192, endPoint x: 581, endPoint y: 254, distance: 69.6
click at [0, 0] on html "WILD Success Before you begin Remember to read the questions carefully before r…" at bounding box center [529, 310] width 1058 height 621
click at [582, 254] on div "Logistics Start date: Available to start immediately Location (city/ timezone):…" at bounding box center [572, 294] width 358 height 340
click at [656, 229] on li "Work schedule and Availability" at bounding box center [571, 241] width 323 height 24
click at [652, 254] on li "Anything else we should know" at bounding box center [571, 266] width 323 height 24
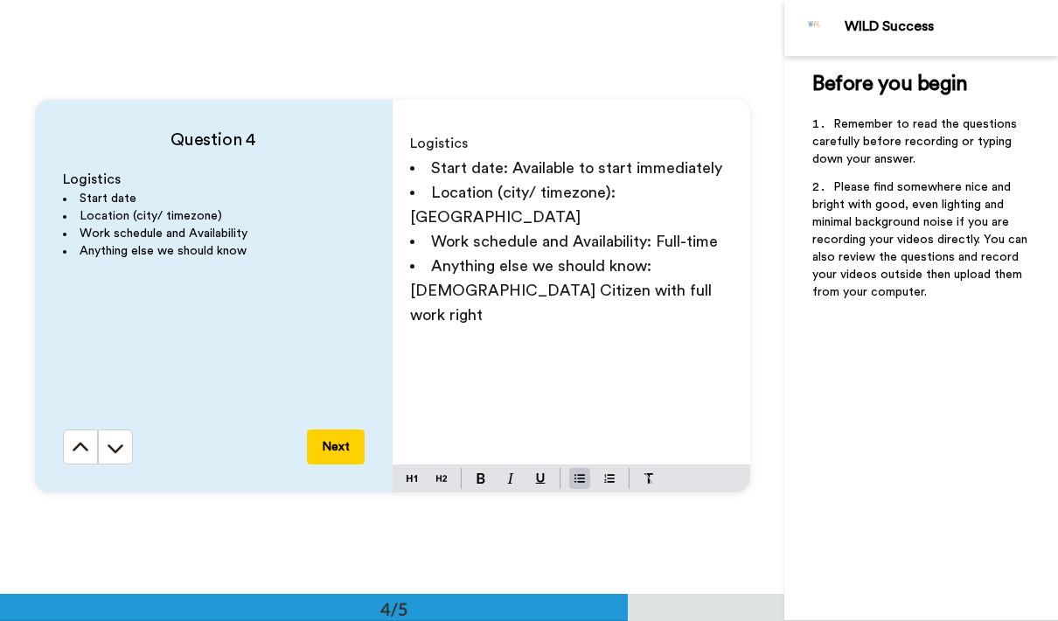
click at [421, 275] on span "Anything else we should know: [DEMOGRAPHIC_DATA] Citizen with full work right" at bounding box center [563, 290] width 306 height 65
click at [573, 324] on div "Logistics Start date: Available to start immediately Location (city/ timezone):…" at bounding box center [572, 294] width 358 height 340
click at [336, 450] on button "Next" at bounding box center [336, 446] width 58 height 35
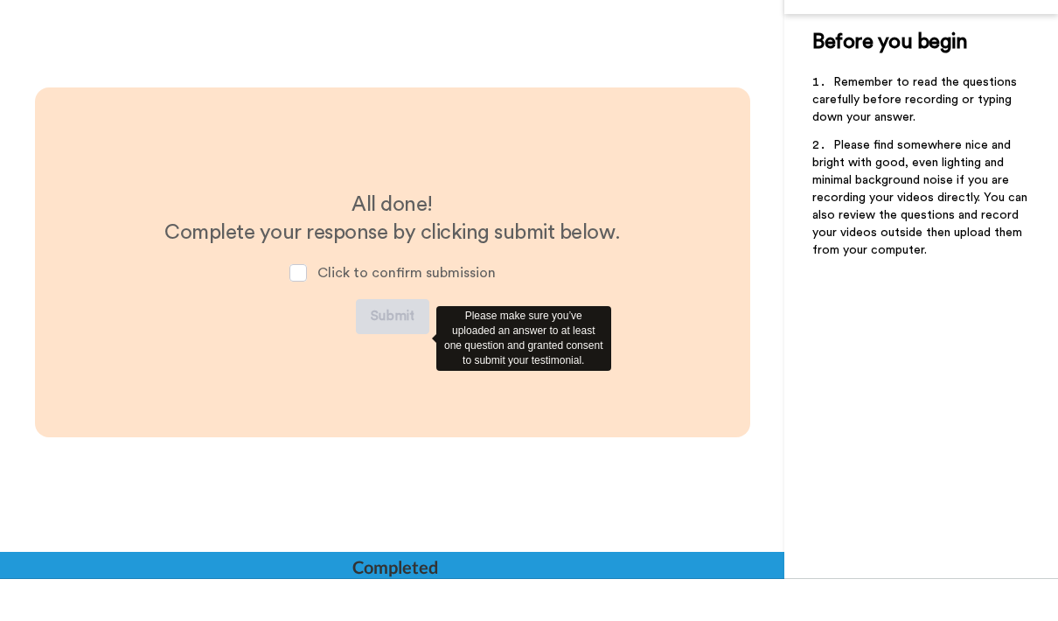
scroll to position [2255, 0]
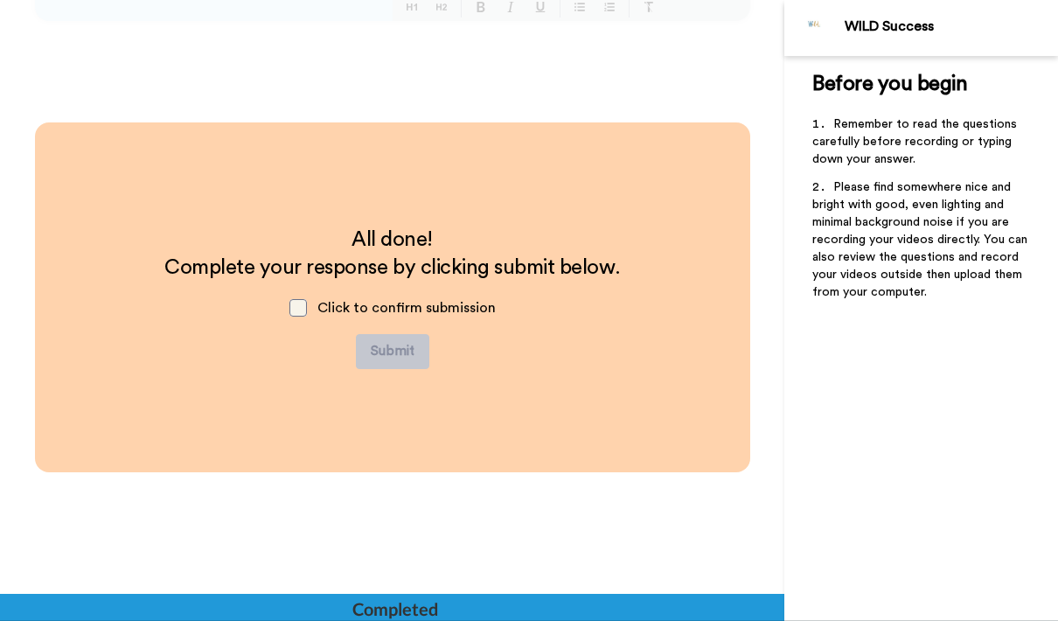
click at [301, 311] on span at bounding box center [297, 307] width 17 height 17
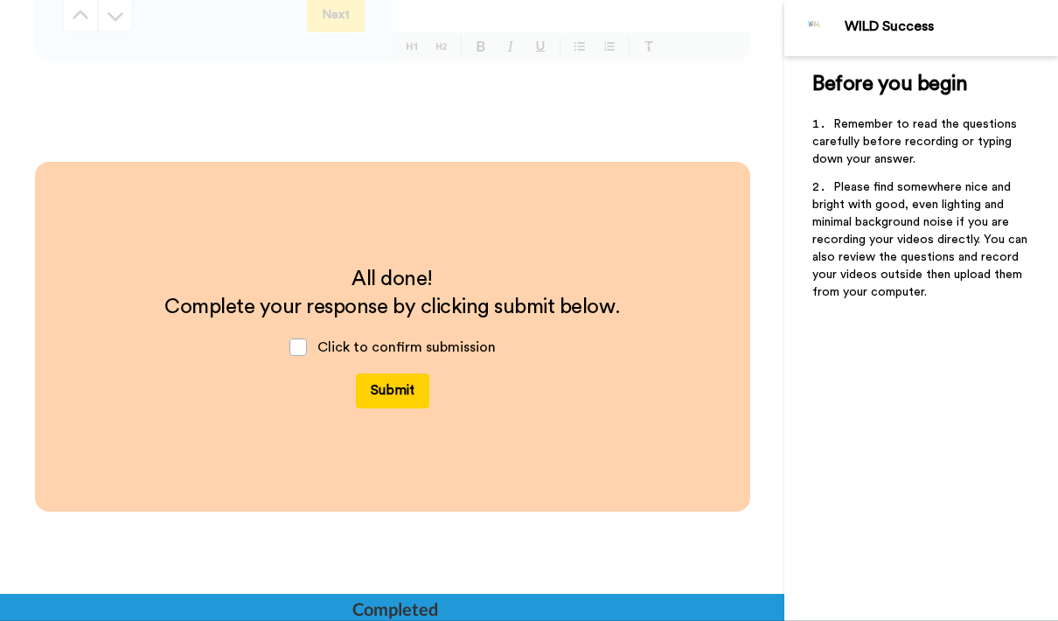
scroll to position [2177, 0]
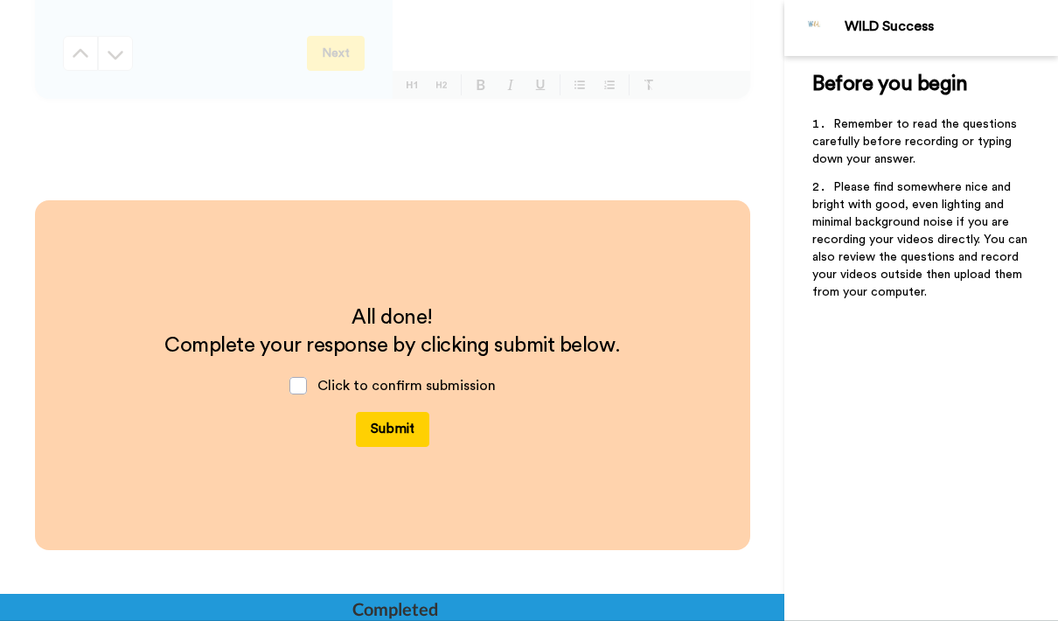
click at [397, 430] on button "Submit" at bounding box center [392, 429] width 73 height 35
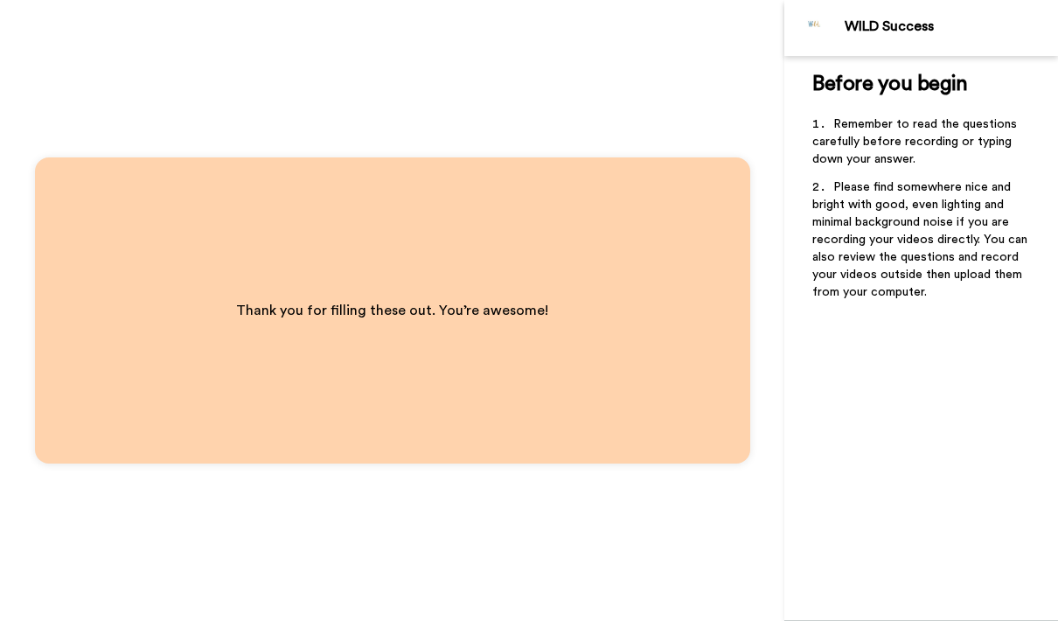
click at [542, 95] on div "Thank you for filling these out. You’re awesome!" at bounding box center [392, 310] width 784 height 621
